Goal: Navigation & Orientation: Find specific page/section

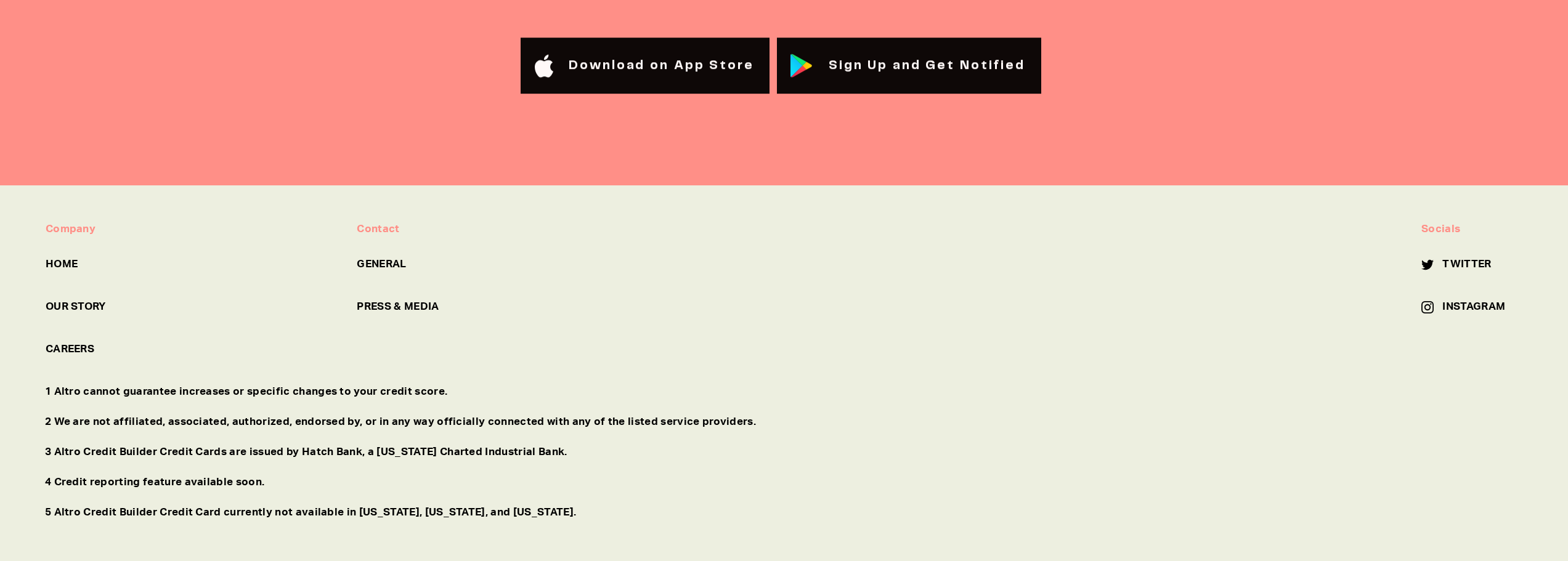
scroll to position [5758, 0]
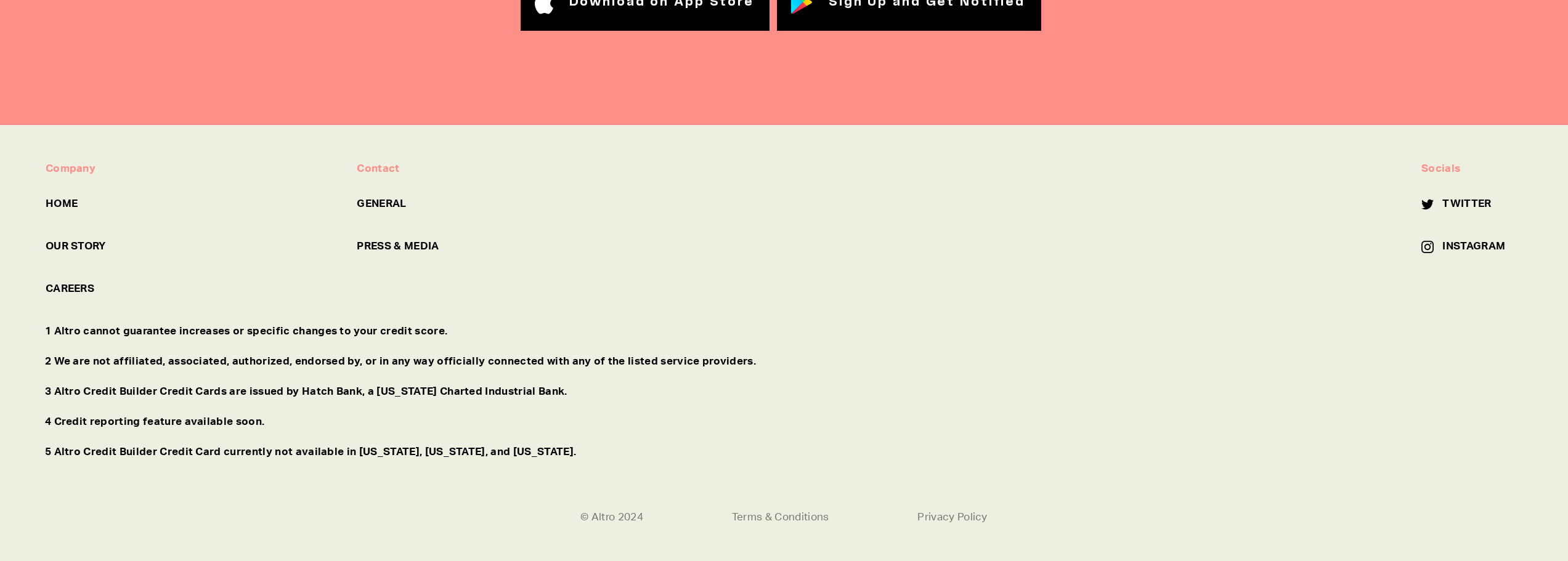
click at [329, 322] on div "Company HOME OUR STORY CAREERS" at bounding box center [191, 242] width 312 height 163
click at [332, 332] on p "1 Altro cannot guarantee increases or specific changes to your credit score." at bounding box center [784, 331] width 1478 height 16
click at [393, 250] on link "PRESS & MEDIA" at bounding box center [502, 246] width 292 height 16
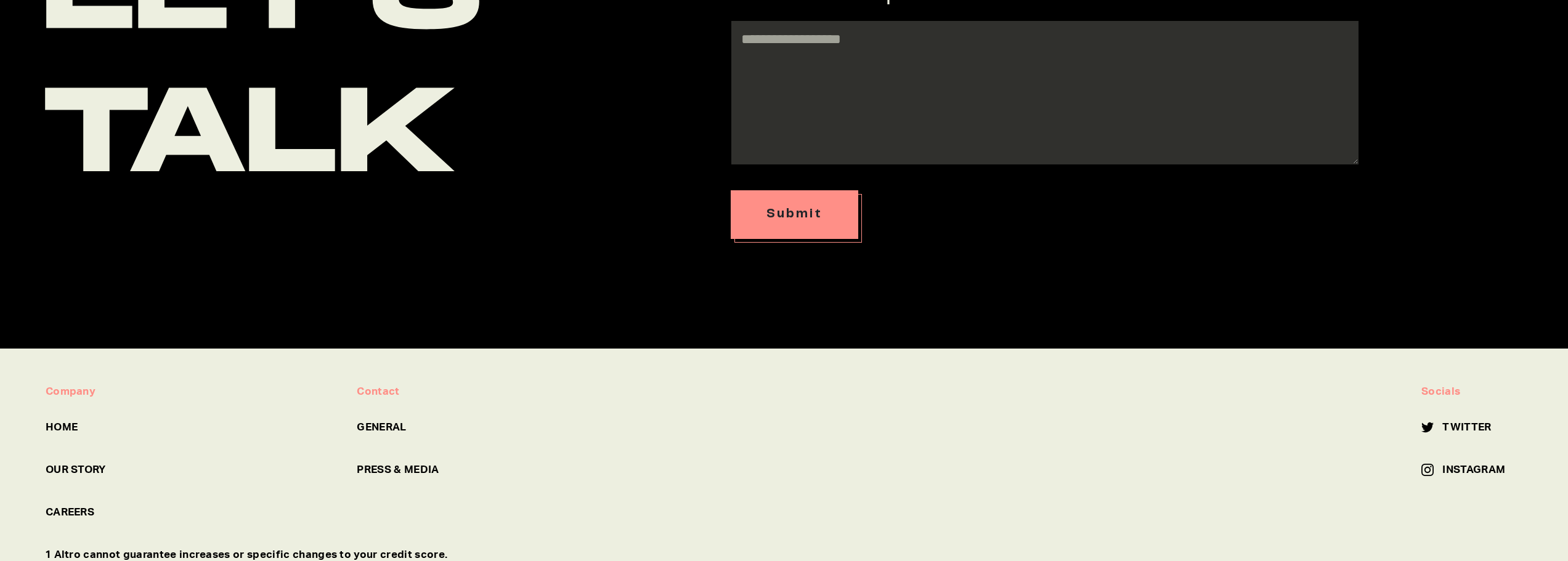
scroll to position [927, 0]
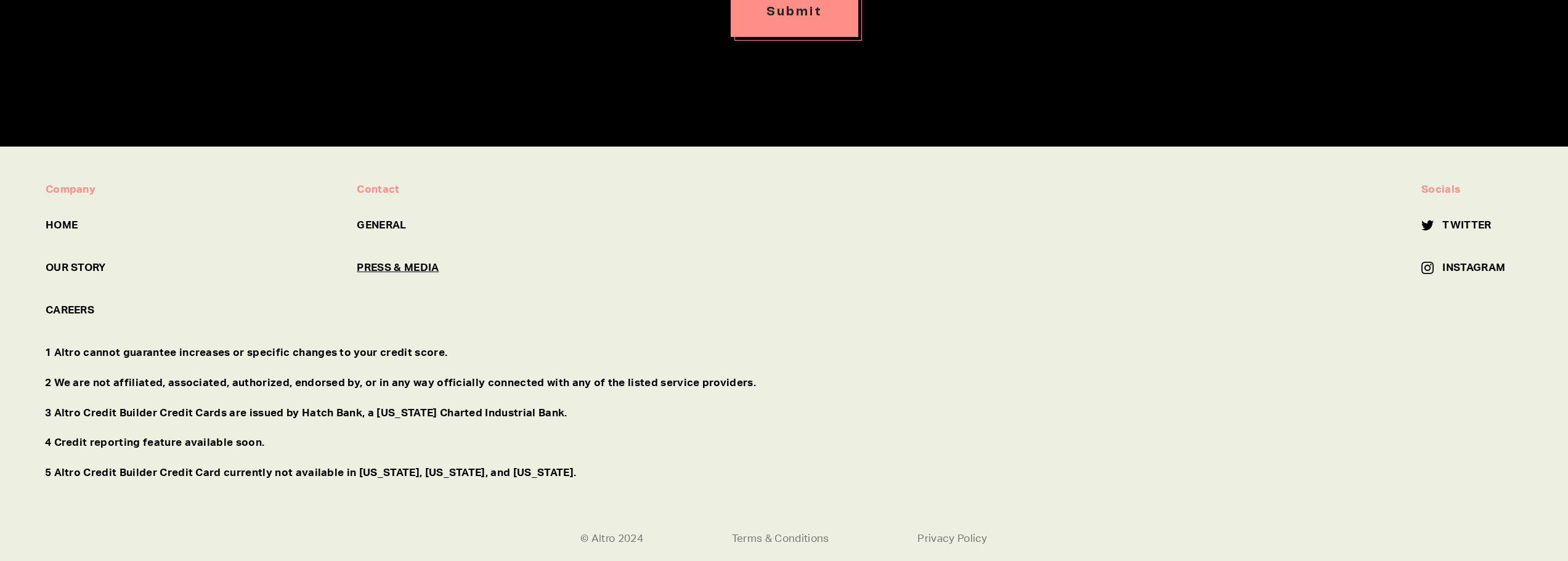
click at [396, 259] on link "PRESS & MEDIA" at bounding box center [502, 267] width 292 height 16
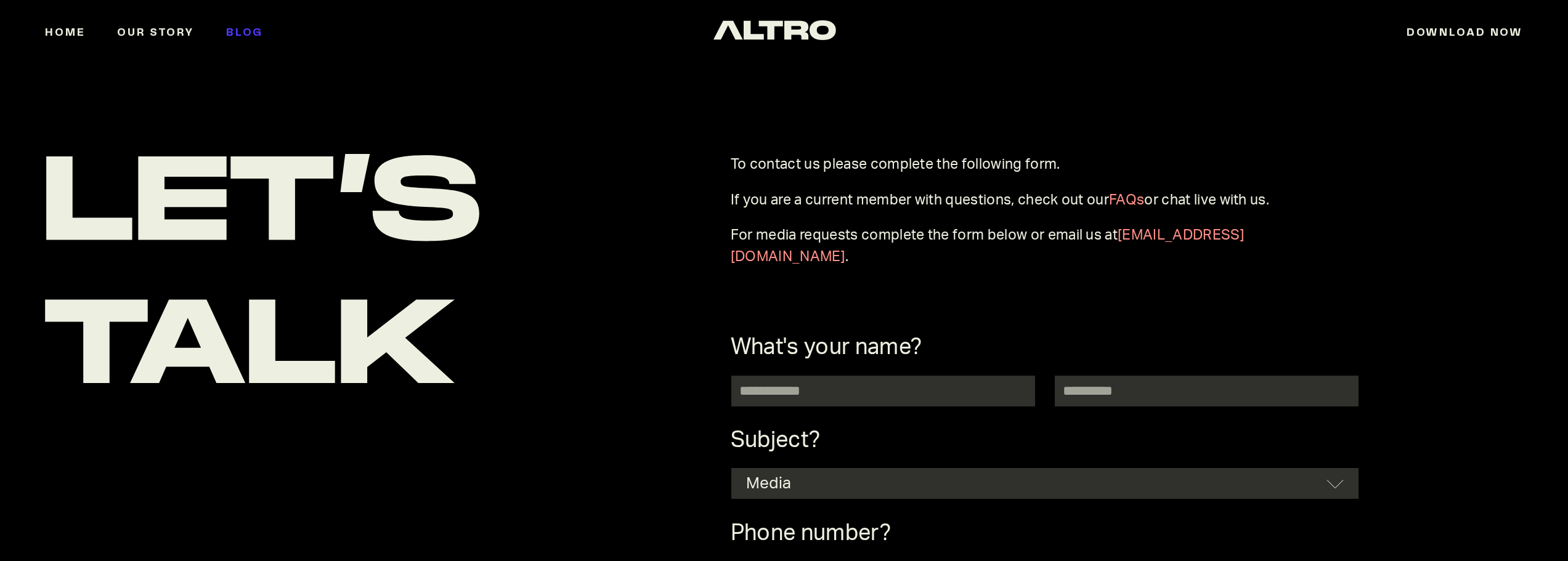
click at [237, 27] on link "Blog" at bounding box center [260, 32] width 69 height 74
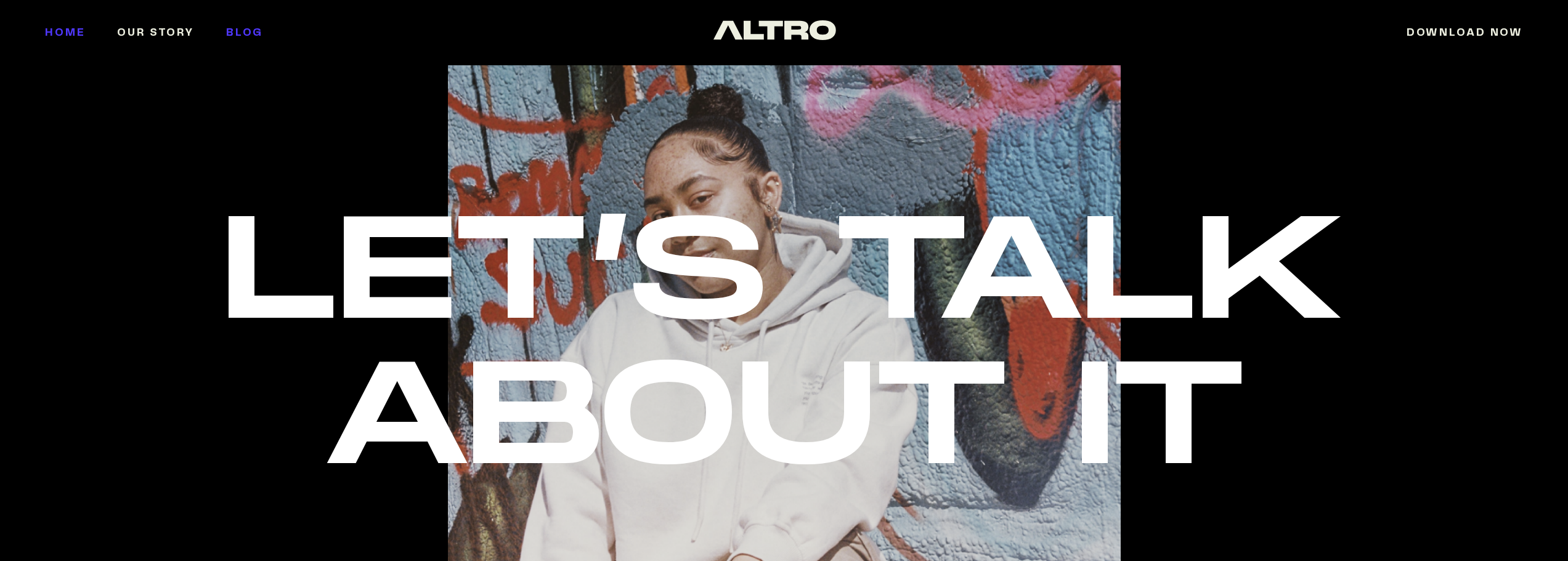
click at [47, 27] on link "Home" at bounding box center [81, 32] width 72 height 74
